Goal: Information Seeking & Learning: Learn about a topic

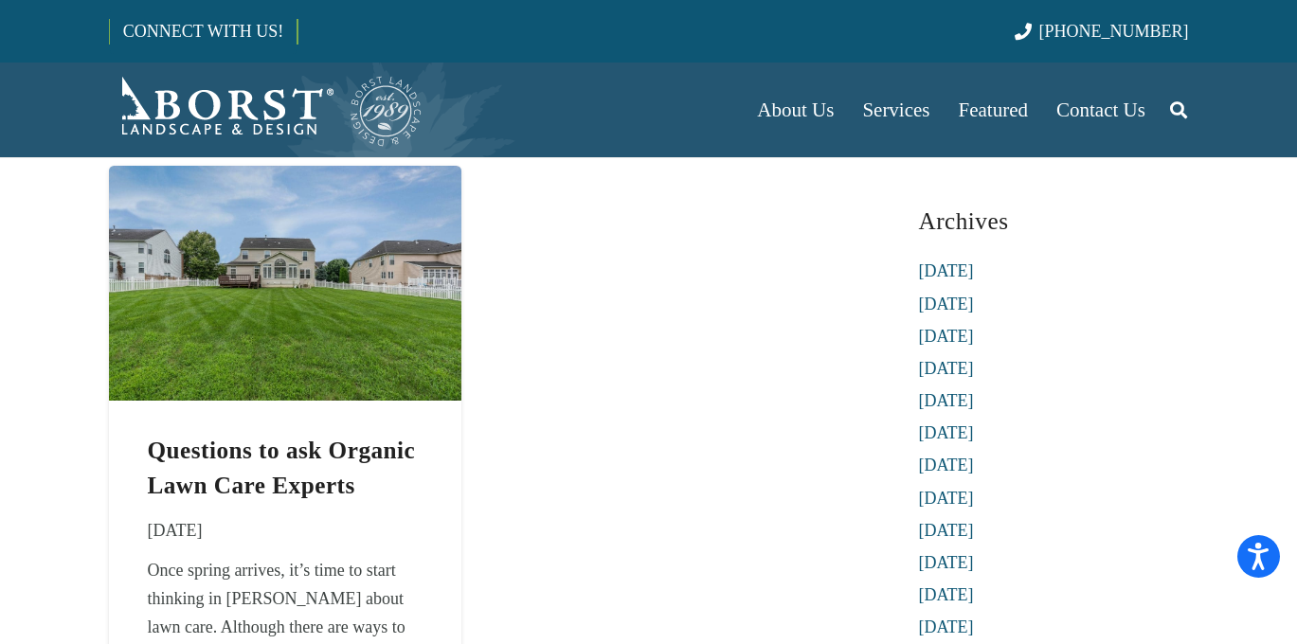
scroll to position [21, 0]
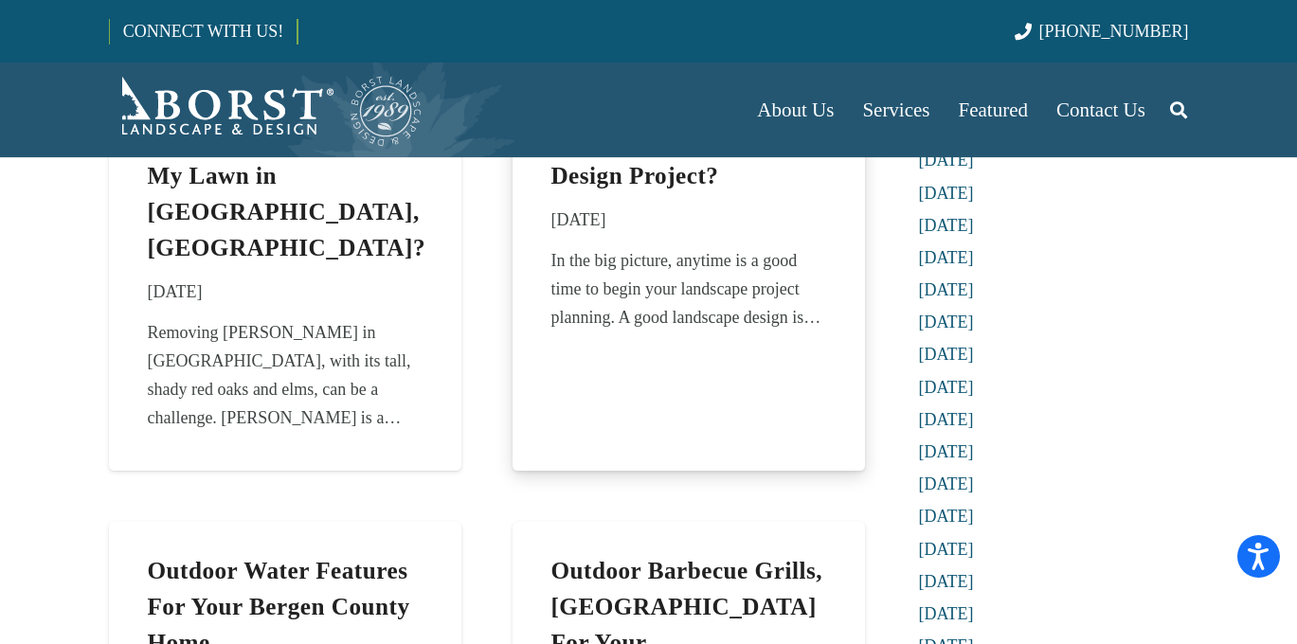
scroll to position [144, 0]
